Goal: Information Seeking & Learning: Learn about a topic

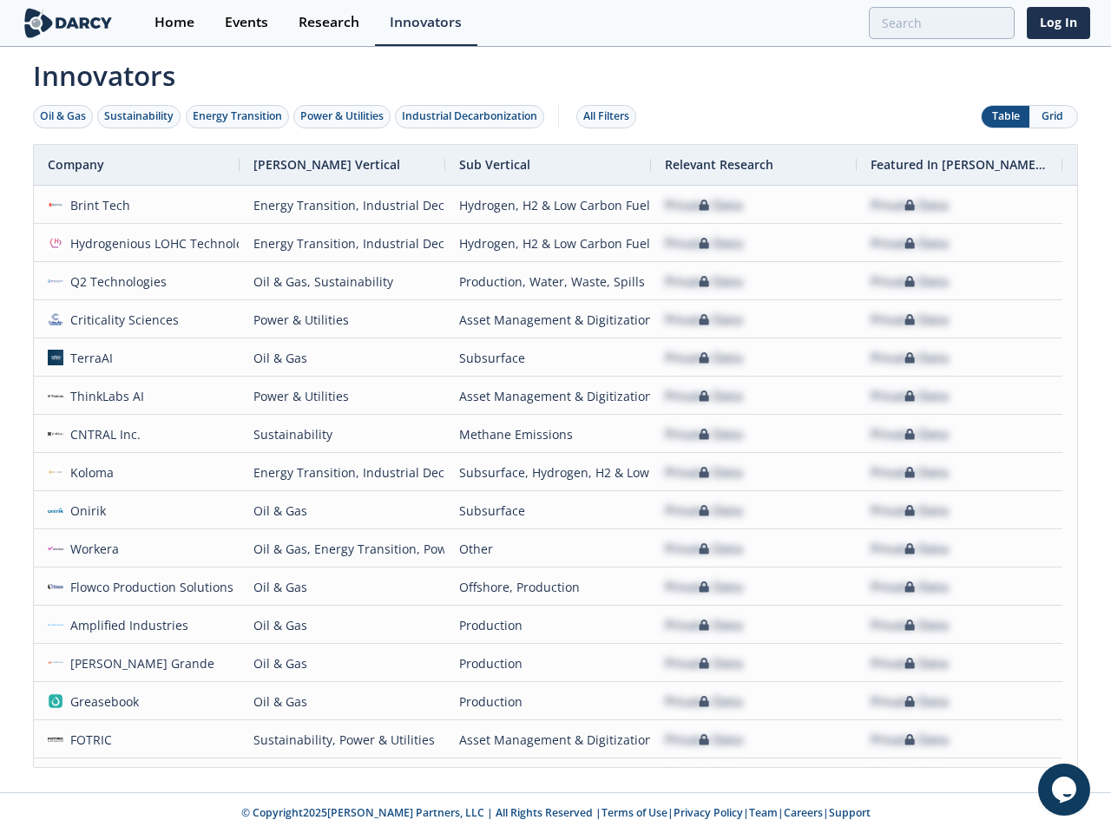
click at [63, 116] on div "Oil & Gas" at bounding box center [63, 116] width 46 height 16
click at [140, 116] on div "Sustainability" at bounding box center [138, 116] width 69 height 16
click at [238, 116] on div "Energy Transition" at bounding box center [237, 116] width 89 height 16
click at [344, 116] on div "Power & Utilities" at bounding box center [341, 116] width 83 height 16
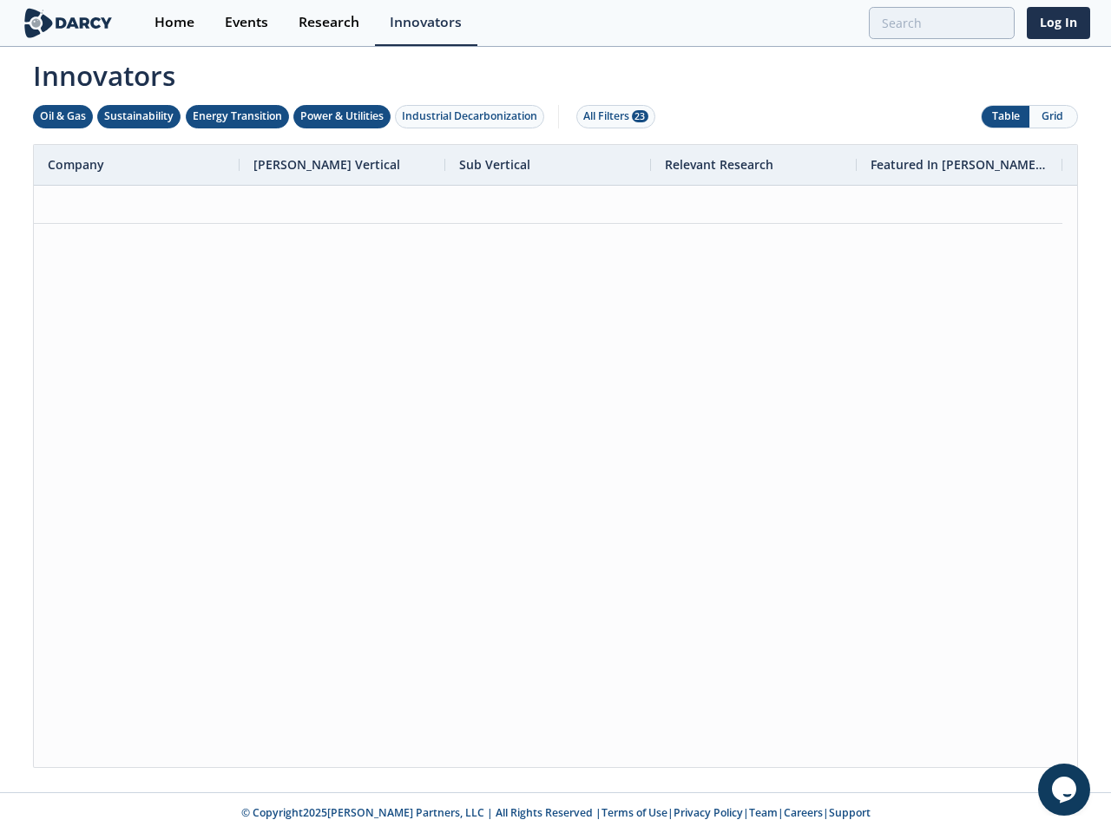
click at [473, 116] on div "Industrial Decarbonization" at bounding box center [469, 116] width 135 height 16
click at [611, 116] on div "All Filters 28" at bounding box center [615, 116] width 65 height 16
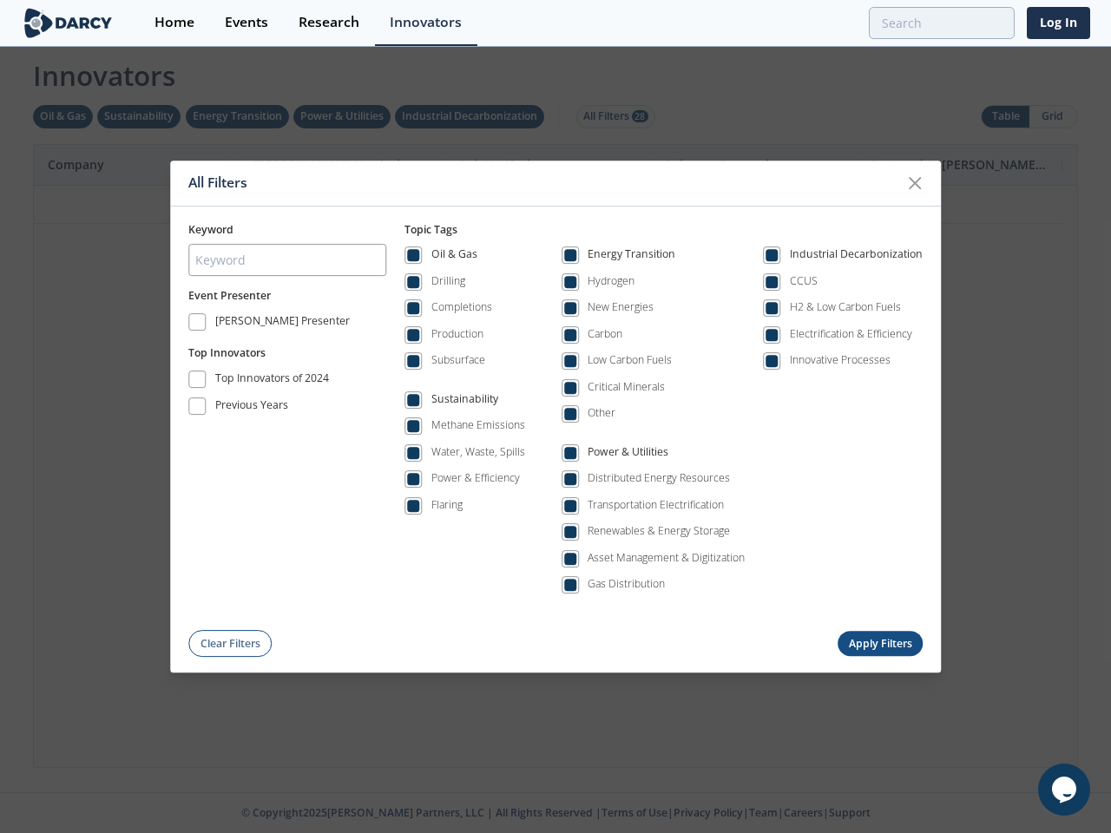
click at [1005, 116] on div "All Filters Keyword Event Presenter [PERSON_NAME] Presenter Top Innovators Top …" at bounding box center [555, 416] width 1111 height 833
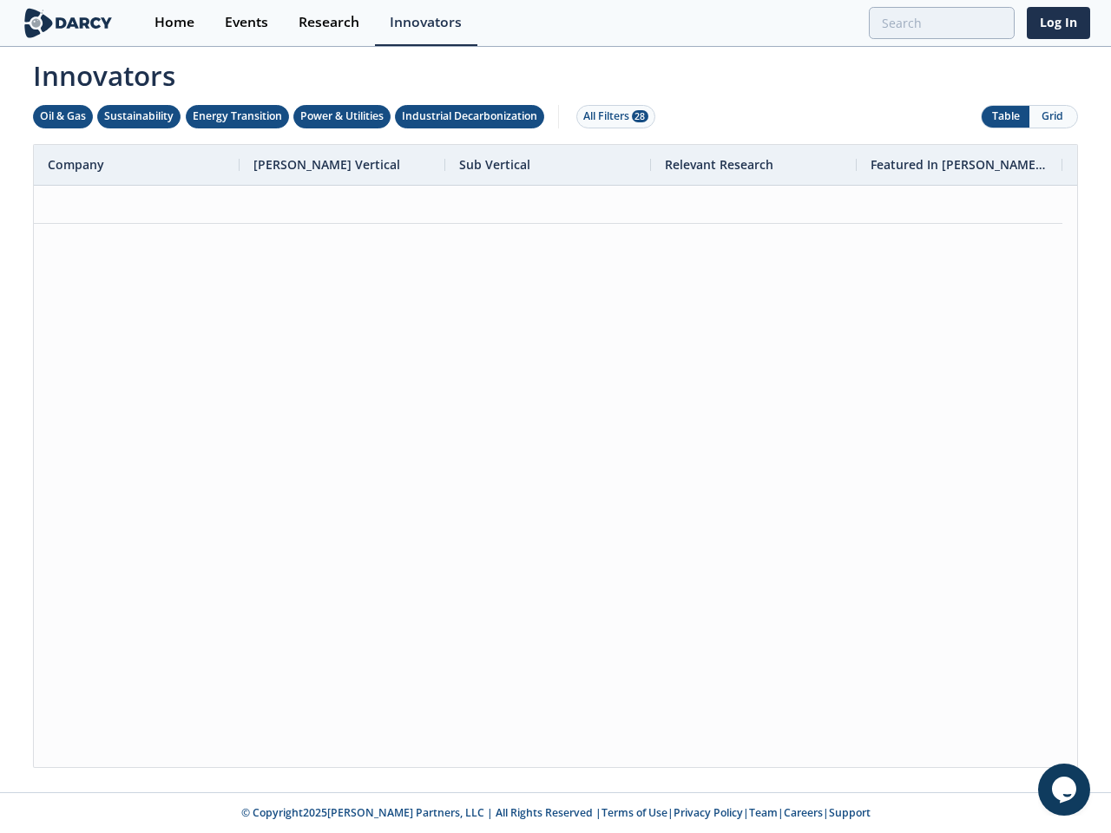
click at [1052, 116] on button "Grid" at bounding box center [1053, 117] width 48 height 22
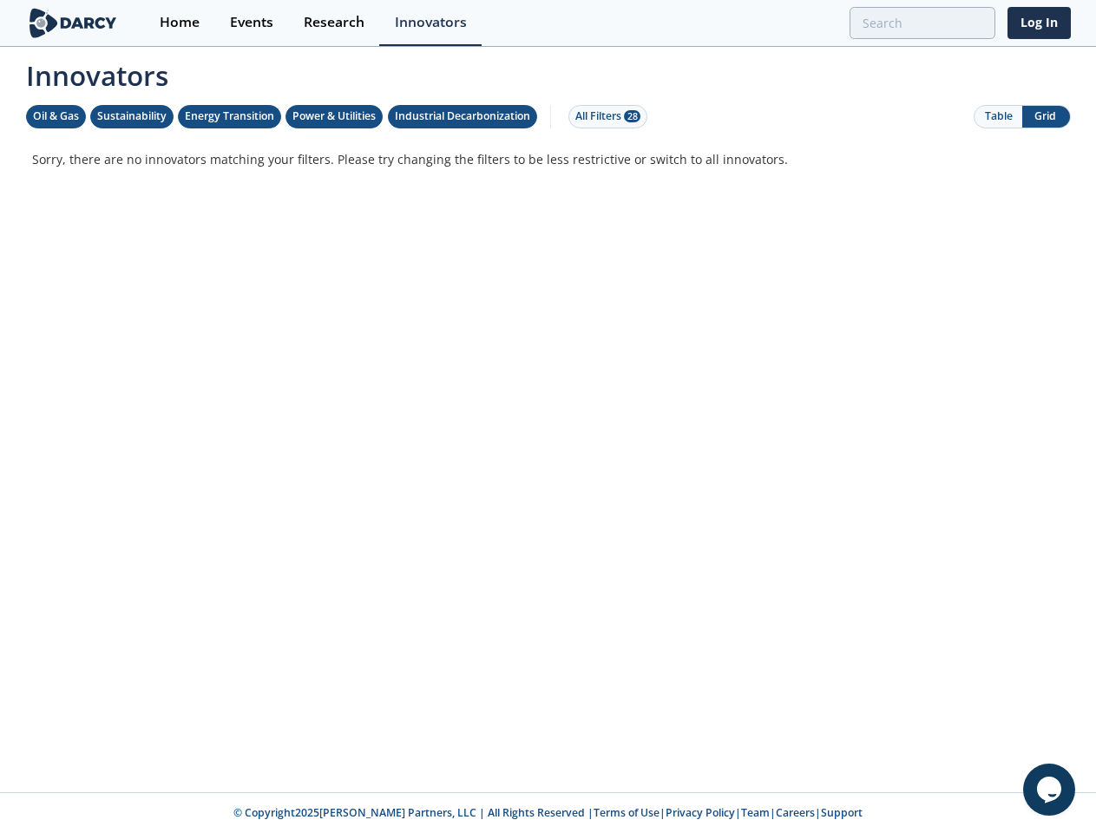
click at [555, 456] on div "Innovators Oil & Gas Sustainability Energy Transition Power & Utilities Industr…" at bounding box center [548, 408] width 1069 height 719
click at [136, 165] on p "Sorry, there are no innovators matching your filters. Please try changing the f…" at bounding box center [548, 159] width 1033 height 18
